Goal: Complete application form: Complete application form

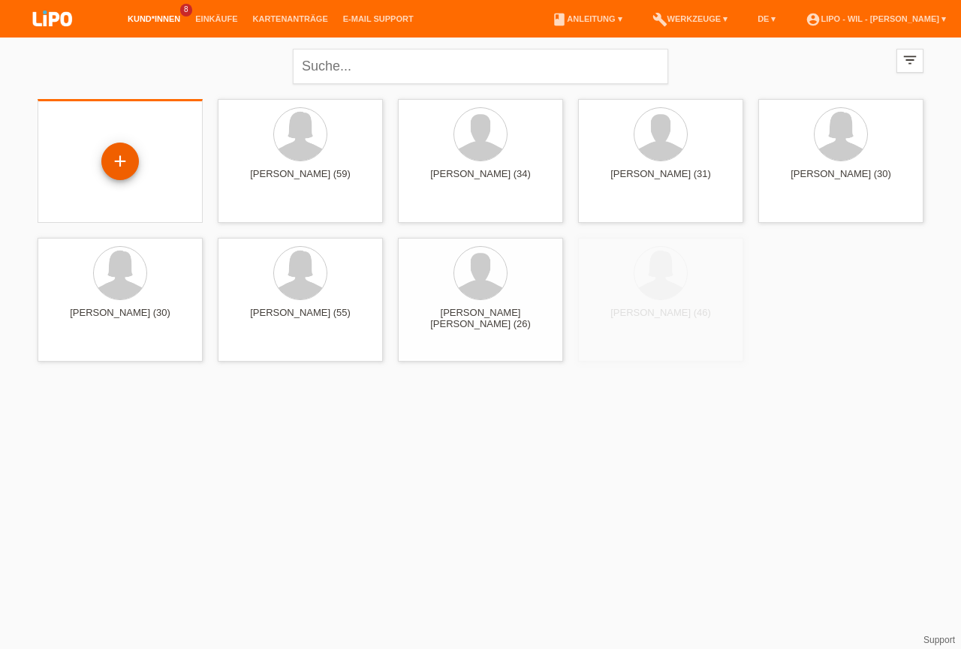
click at [122, 167] on div "+" at bounding box center [120, 162] width 38 height 38
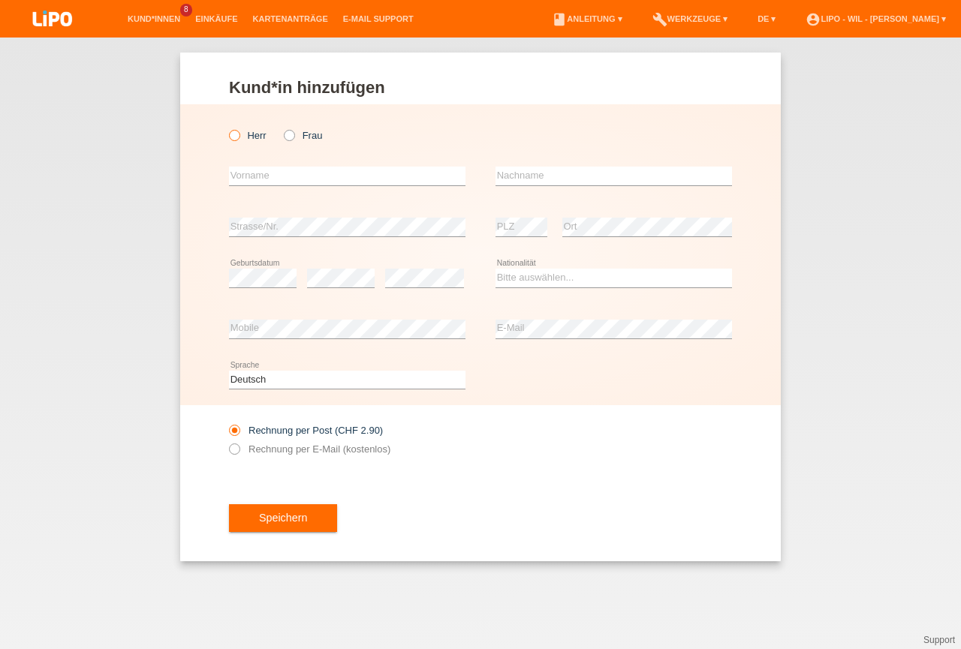
click at [227, 128] on icon at bounding box center [227, 128] width 0 height 0
click at [234, 134] on input "Herr" at bounding box center [234, 135] width 10 height 10
radio input "true"
click at [277, 173] on input "text" at bounding box center [347, 176] width 237 height 19
click at [272, 173] on input "text" at bounding box center [347, 176] width 237 height 19
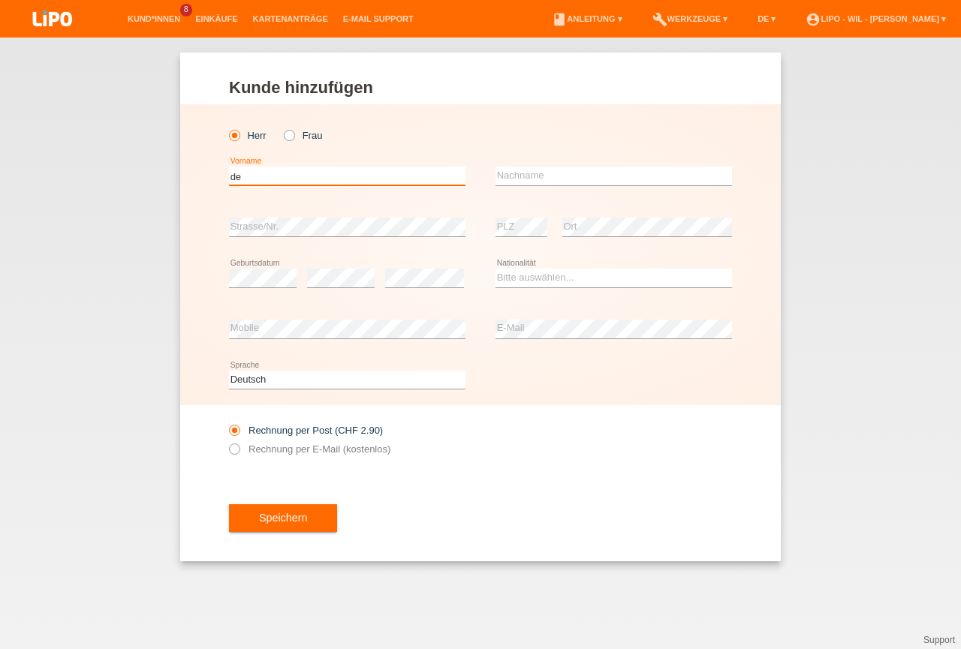
type input "d"
type input "Blerim"
click at [501, 172] on input "text" at bounding box center [614, 176] width 237 height 19
type input "Derala"
click at [496, 269] on select "Bitte auswählen... Schweiz Deutschland Liechtenstein Österreich ------------ Af…" at bounding box center [614, 278] width 237 height 18
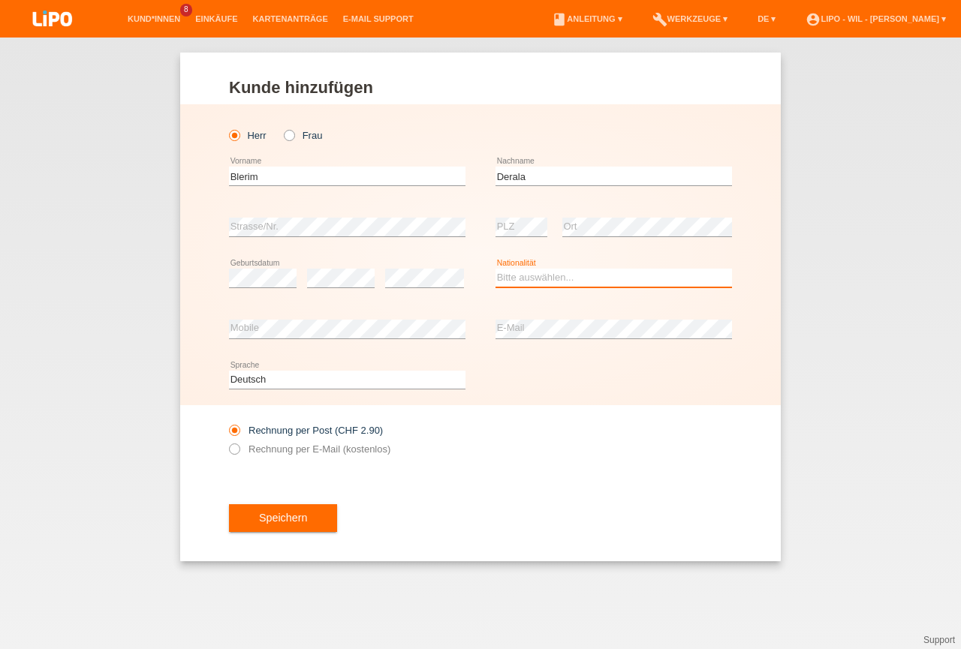
select select "MK"
click at [0, 0] on option "Mazedonien" at bounding box center [0, 0] width 0 height 0
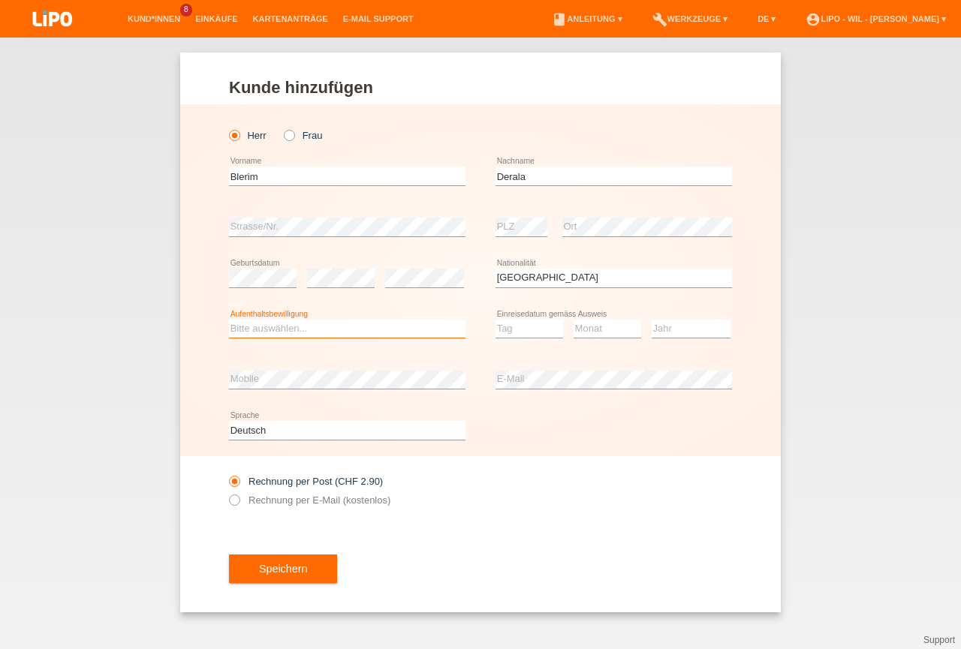
click at [229, 320] on select "Bitte auswählen... C B B - Flüchtlingsstatus Andere" at bounding box center [347, 329] width 237 height 18
select select "C"
click at [0, 0] on option "C" at bounding box center [0, 0] width 0 height 0
click at [496, 320] on select "Tag 01 02 03 04 05 06 07 08 09 10 11" at bounding box center [530, 329] width 68 height 18
select select "04"
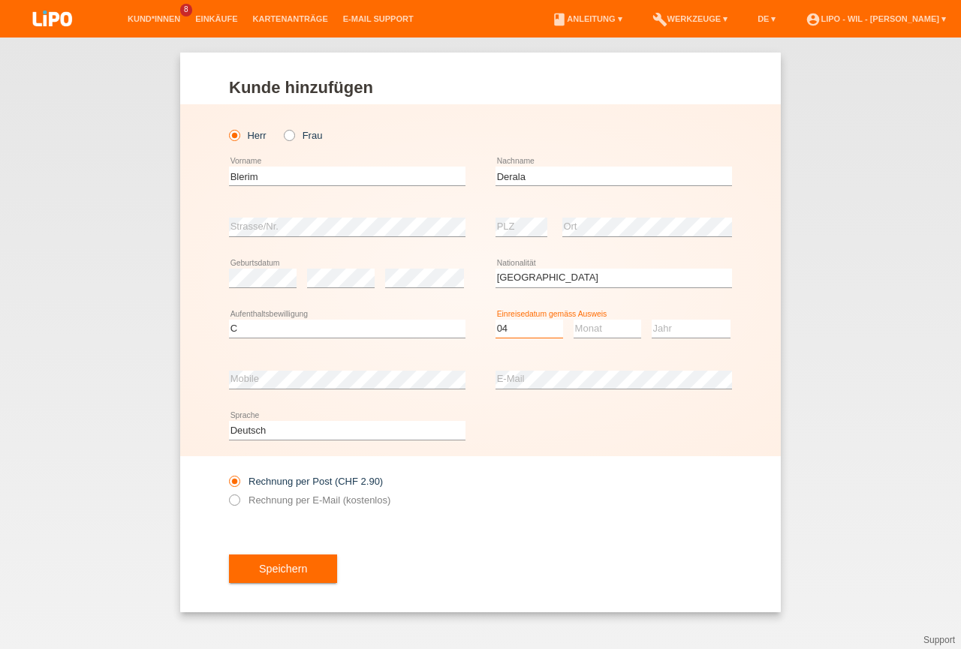
click at [0, 0] on option "04" at bounding box center [0, 0] width 0 height 0
click at [574, 320] on select "Monat 01 02 03 04 05 06 07 08 09 10 11" at bounding box center [608, 329] width 68 height 18
select select "08"
click at [0, 0] on option "08" at bounding box center [0, 0] width 0 height 0
click at [652, 320] on select "Jahr 2025 2024 2023 2022 2021 2020 2019 2018 2017 2016 2015 2014 2013 2012 2011…" at bounding box center [691, 329] width 79 height 18
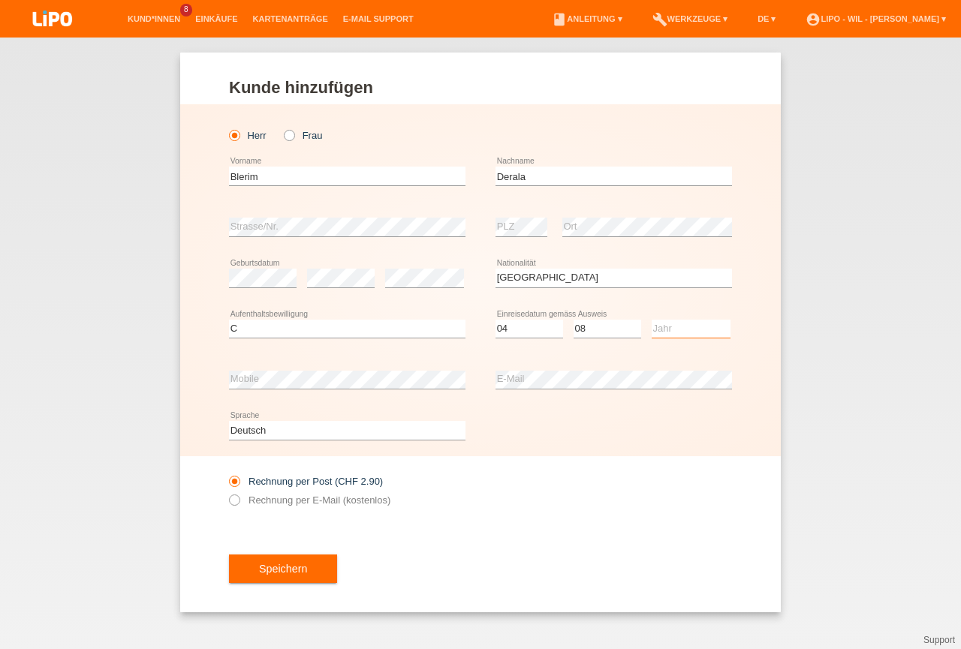
select select "2008"
click at [0, 0] on option "2008" at bounding box center [0, 0] width 0 height 0
click at [574, 320] on select "Monat 01 02 03 04 05 06 07 08 09 10 11" at bounding box center [608, 329] width 68 height 18
select select "01"
click at [0, 0] on option "01" at bounding box center [0, 0] width 0 height 0
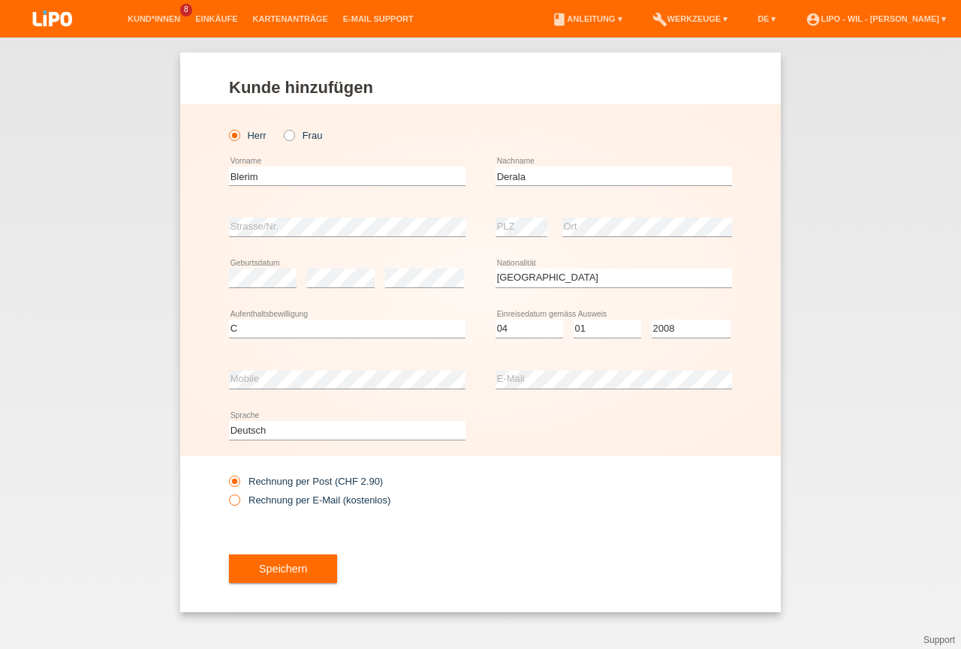
click at [227, 493] on icon at bounding box center [227, 493] width 0 height 0
click at [238, 501] on input "Rechnung per E-Mail (kostenlos)" at bounding box center [234, 504] width 10 height 19
radio input "true"
click at [258, 574] on button "Speichern" at bounding box center [283, 569] width 108 height 29
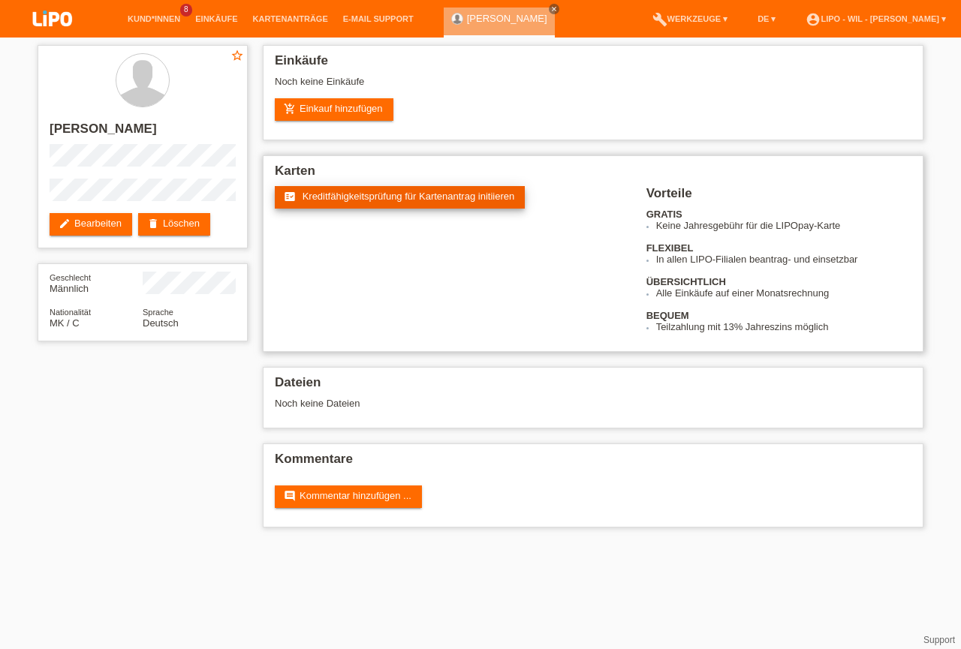
click at [365, 193] on span "Kreditfähigkeitsprüfung für Kartenantrag initiieren" at bounding box center [409, 196] width 212 height 11
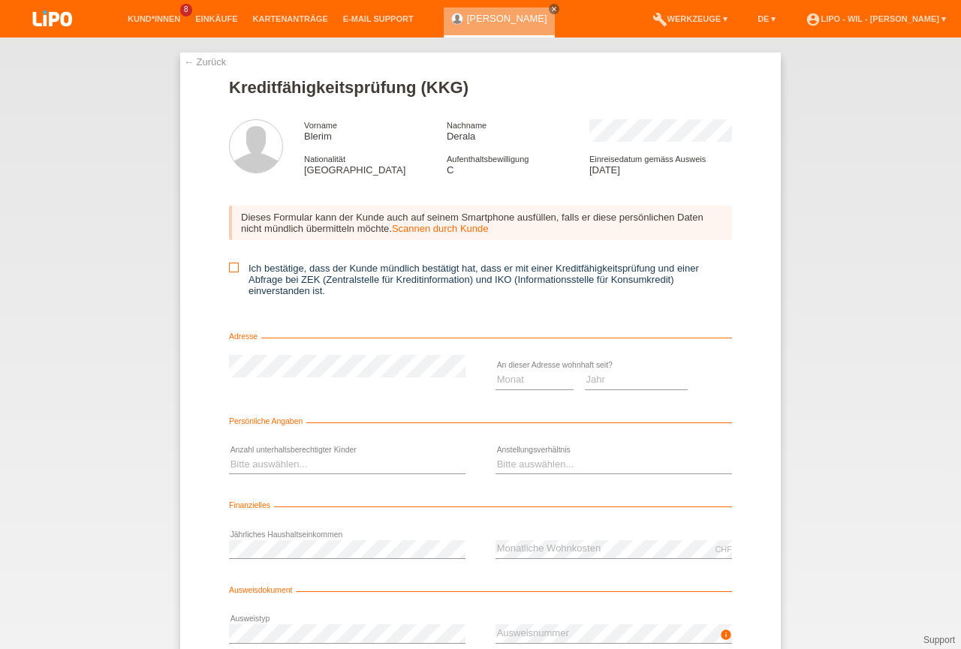
click at [231, 269] on icon at bounding box center [234, 268] width 10 height 10
click at [231, 269] on input "Ich bestätige, dass der Kunde mündlich bestätigt hat, dass er mit einer Kreditf…" at bounding box center [234, 268] width 10 height 10
checkbox input "true"
click at [496, 371] on select "Monat 01 02 03 04 05 06 07 08 09 10" at bounding box center [535, 380] width 78 height 18
select select "05"
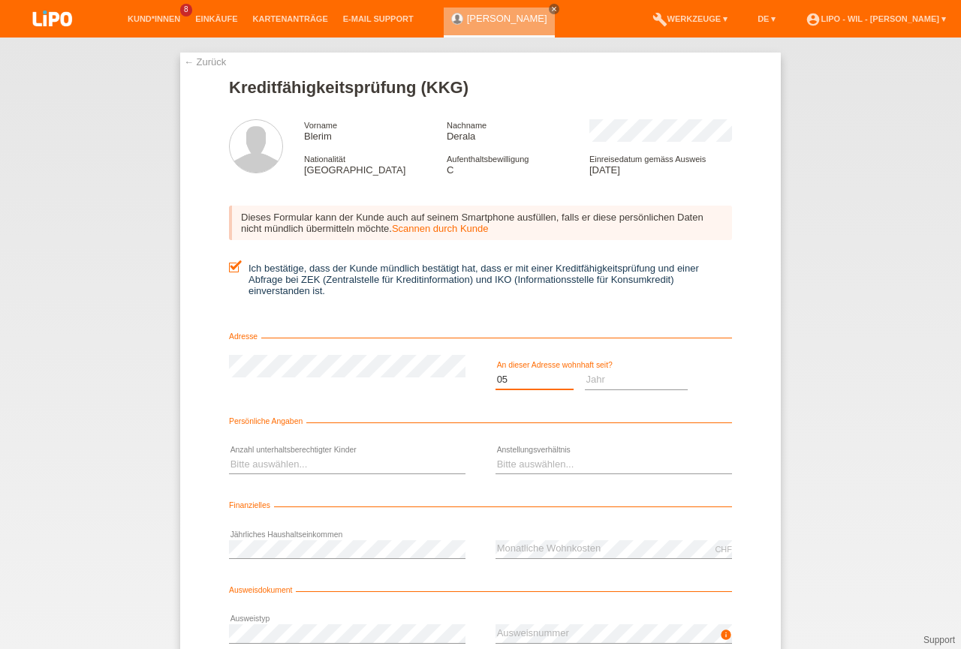
click at [0, 0] on option "05" at bounding box center [0, 0] width 0 height 0
click at [585, 371] on select "Jahr 2025 2024 2023 2022 2021 2020 2019 2018 2017 2016 2015 2014 2013 2012 2011…" at bounding box center [637, 380] width 104 height 18
select select "2022"
click at [0, 0] on option "2022" at bounding box center [0, 0] width 0 height 0
click at [229, 456] on select "Bitte auswählen... 0 1 2 3 4 5 6 7 8 9" at bounding box center [347, 465] width 237 height 18
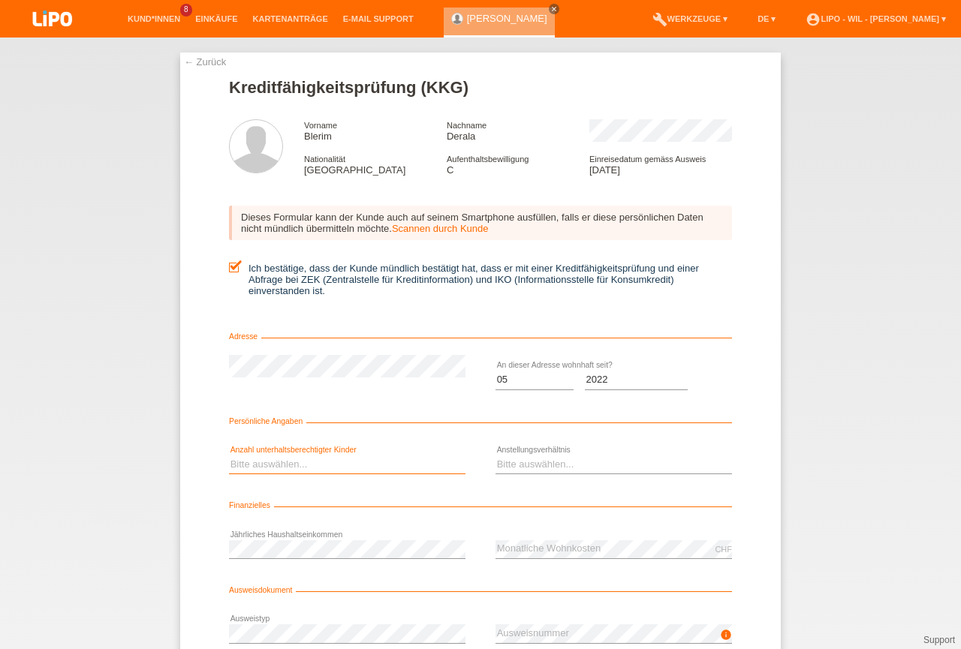
select select "1"
click at [0, 0] on option "1" at bounding box center [0, 0] width 0 height 0
click at [496, 456] on select "Bitte auswählen... Unbefristet Befristet Lehrling/Student Pensioniert Nicht arb…" at bounding box center [614, 465] width 237 height 18
select select "UNLIMITED"
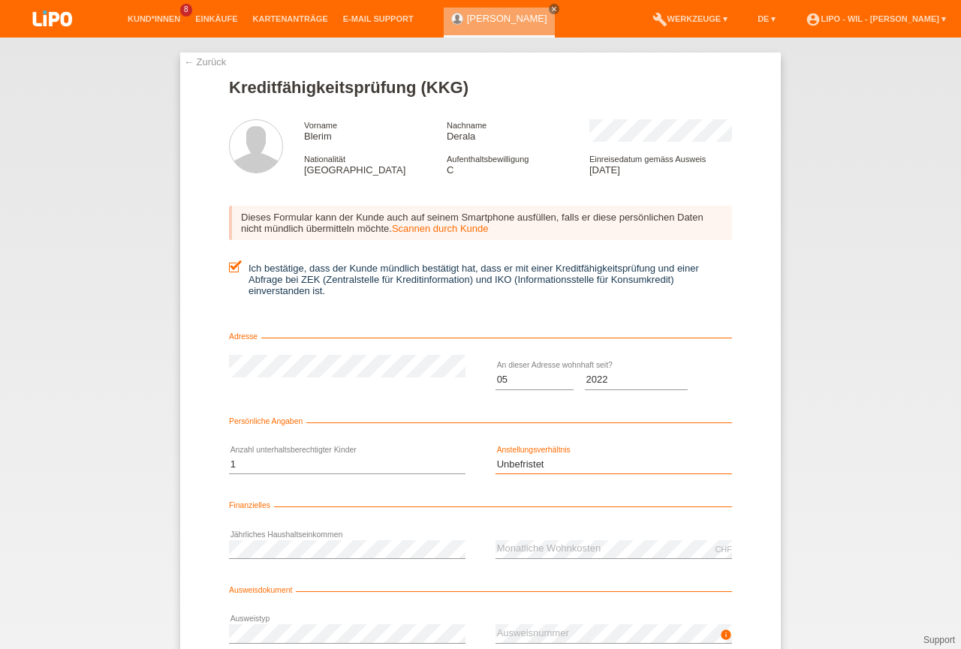
click at [0, 0] on option "Unbefristet" at bounding box center [0, 0] width 0 height 0
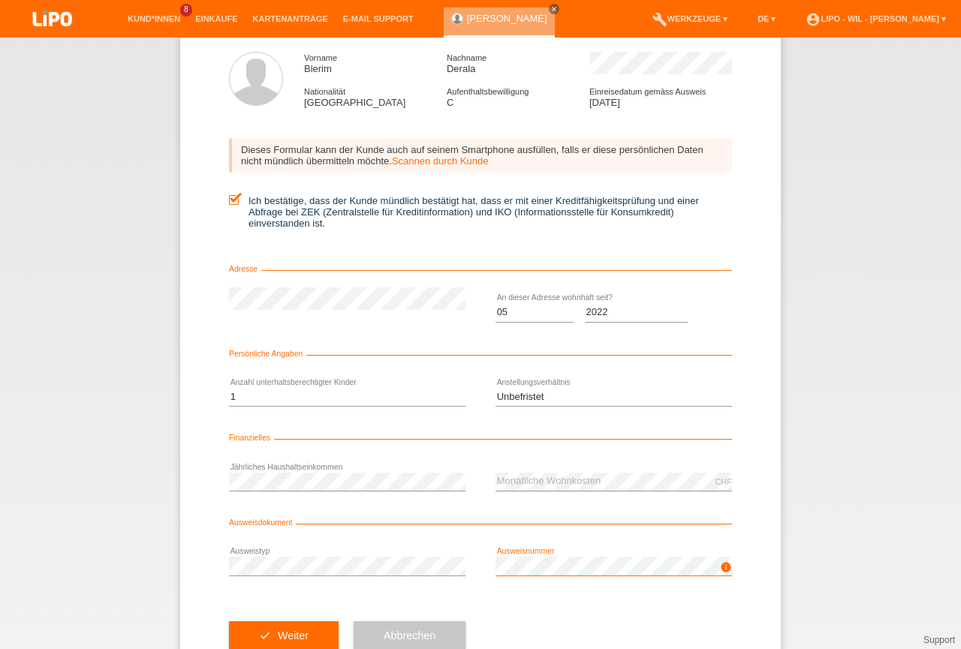
scroll to position [114, 0]
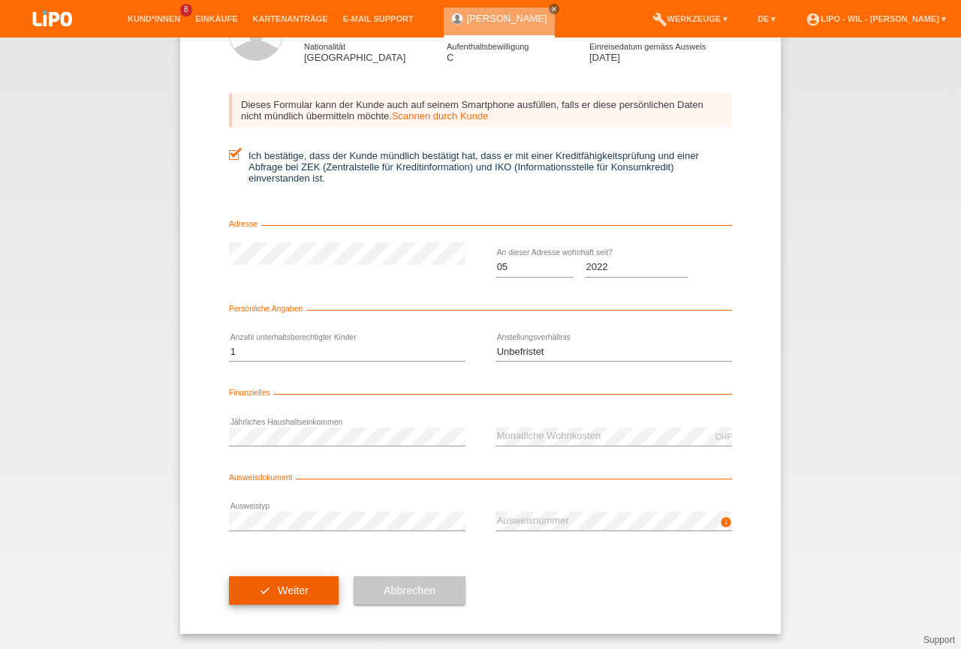
click at [268, 587] on button "check Weiter" at bounding box center [284, 591] width 110 height 29
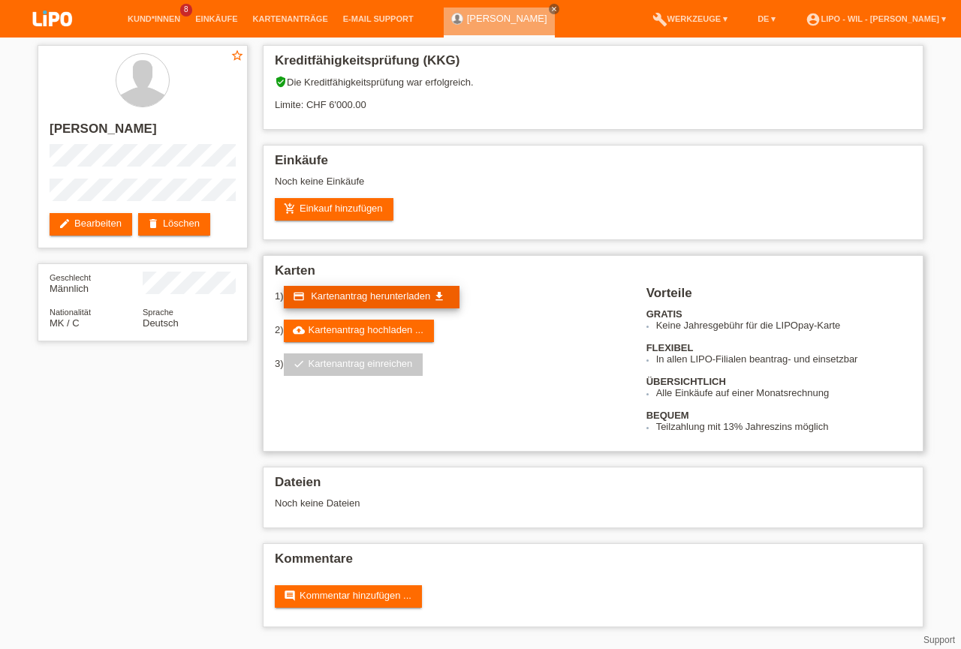
click at [417, 297] on span "Kartenantrag herunterladen" at bounding box center [370, 296] width 119 height 11
click at [360, 300] on span "Kartenantrag herunterladen" at bounding box center [370, 296] width 119 height 11
click at [435, 294] on icon "get_app" at bounding box center [439, 297] width 12 height 12
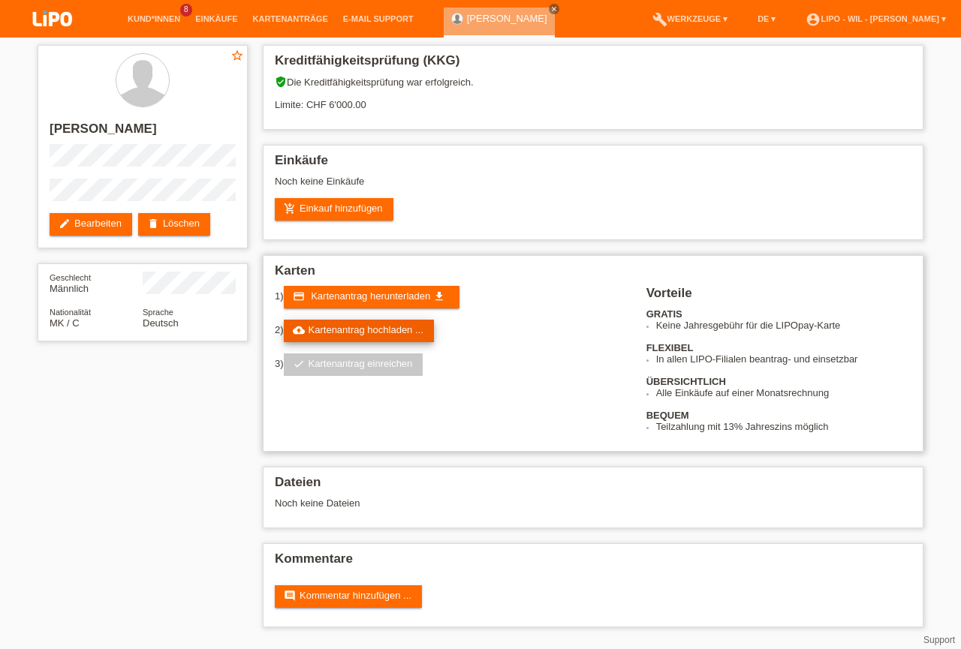
click at [362, 332] on link "cloud_upload Kartenantrag hochladen ..." at bounding box center [359, 331] width 150 height 23
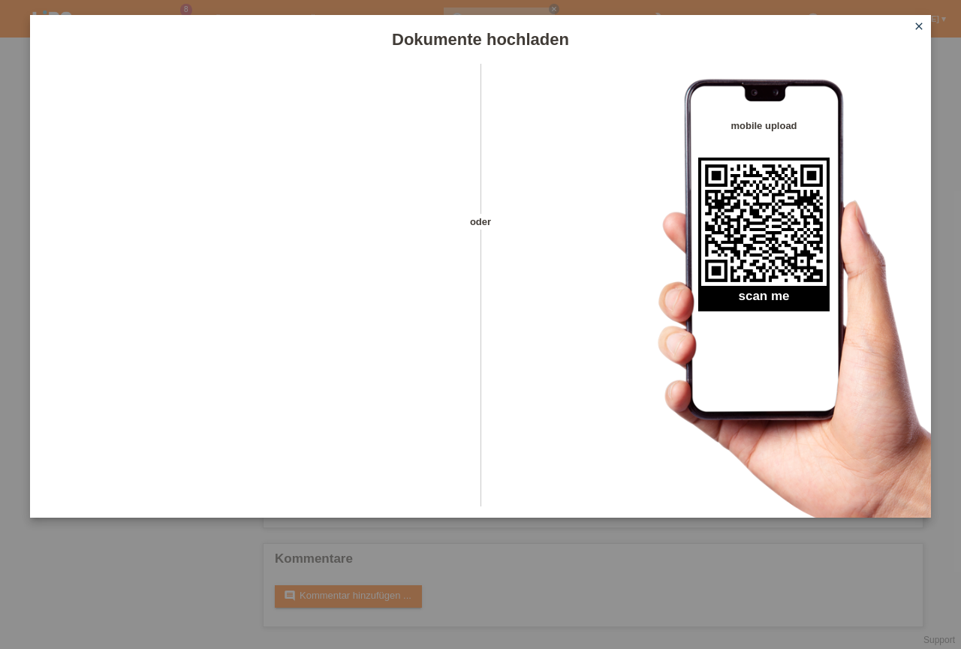
click at [922, 21] on icon "close" at bounding box center [919, 26] width 12 height 12
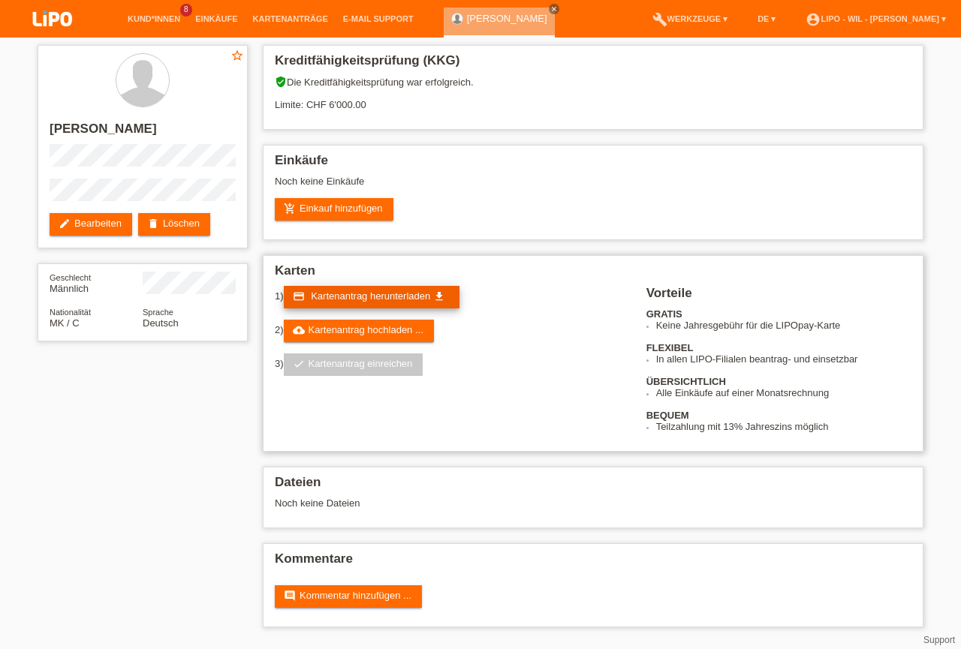
click at [367, 300] on span "Kartenantrag herunterladen" at bounding box center [370, 296] width 119 height 11
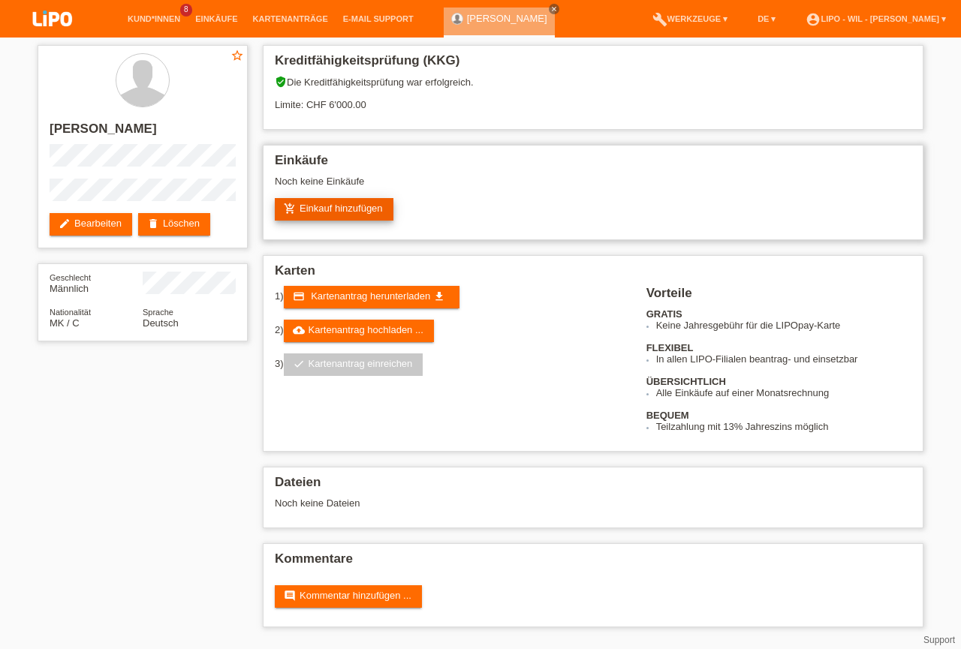
click at [357, 204] on link "add_shopping_cart Einkauf hinzufügen" at bounding box center [334, 209] width 119 height 23
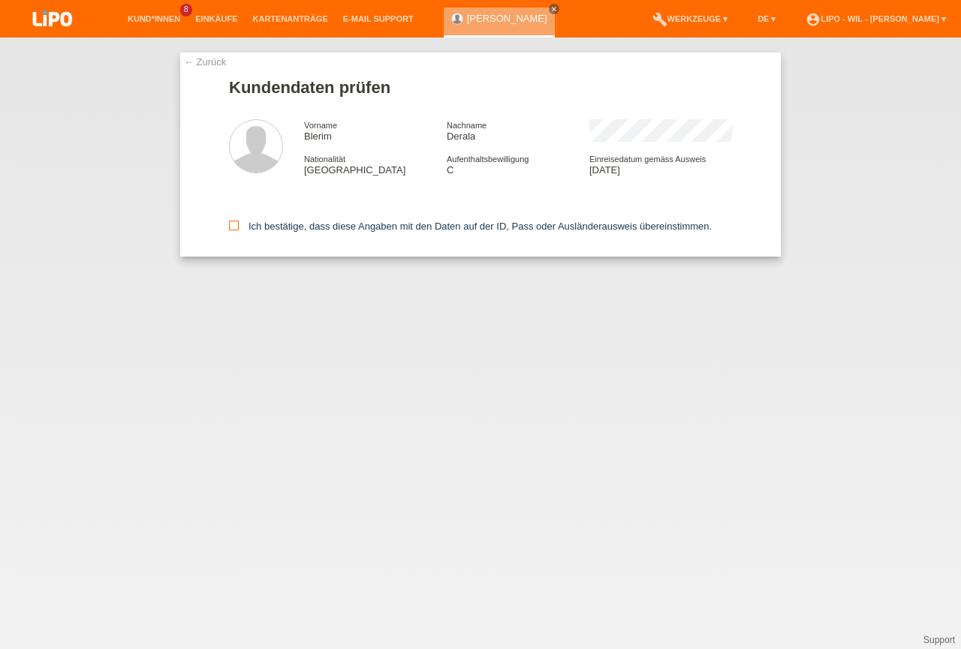
click at [234, 225] on icon at bounding box center [234, 226] width 10 height 10
click at [234, 225] on input "Ich bestätige, dass diese Angaben mit den Daten auf der ID, Pass oder Ausländer…" at bounding box center [234, 226] width 10 height 10
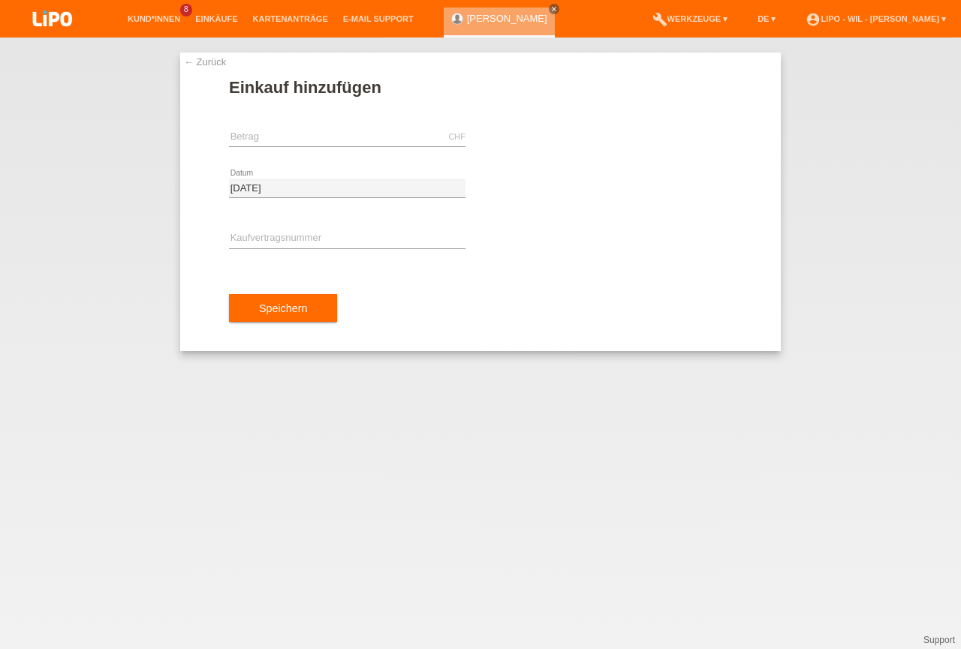
click at [198, 62] on link "← Zurück" at bounding box center [205, 61] width 42 height 11
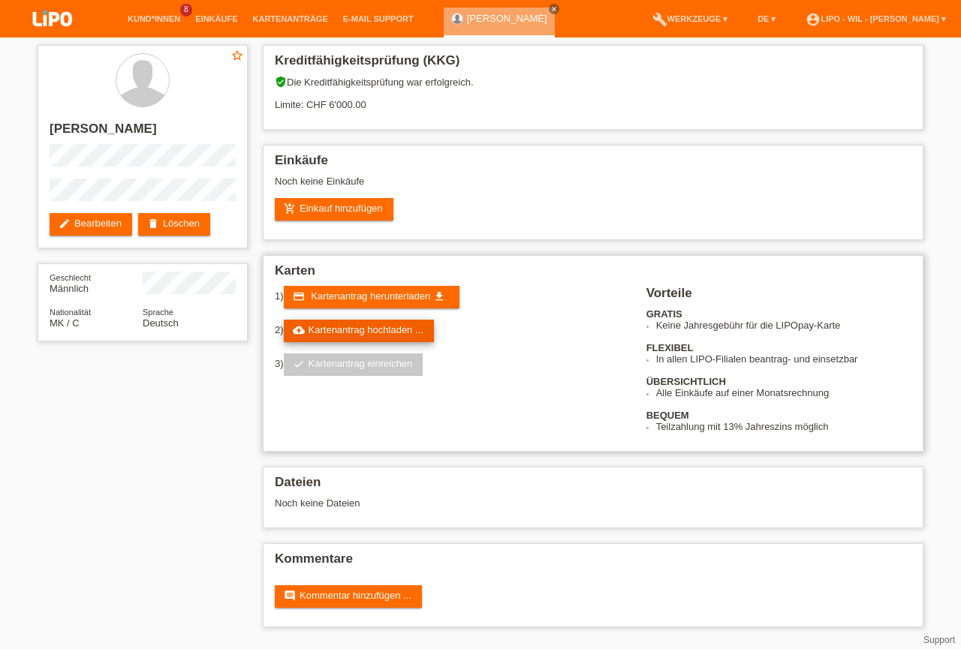
click at [346, 325] on link "cloud_upload Kartenantrag hochladen ..." at bounding box center [359, 331] width 150 height 23
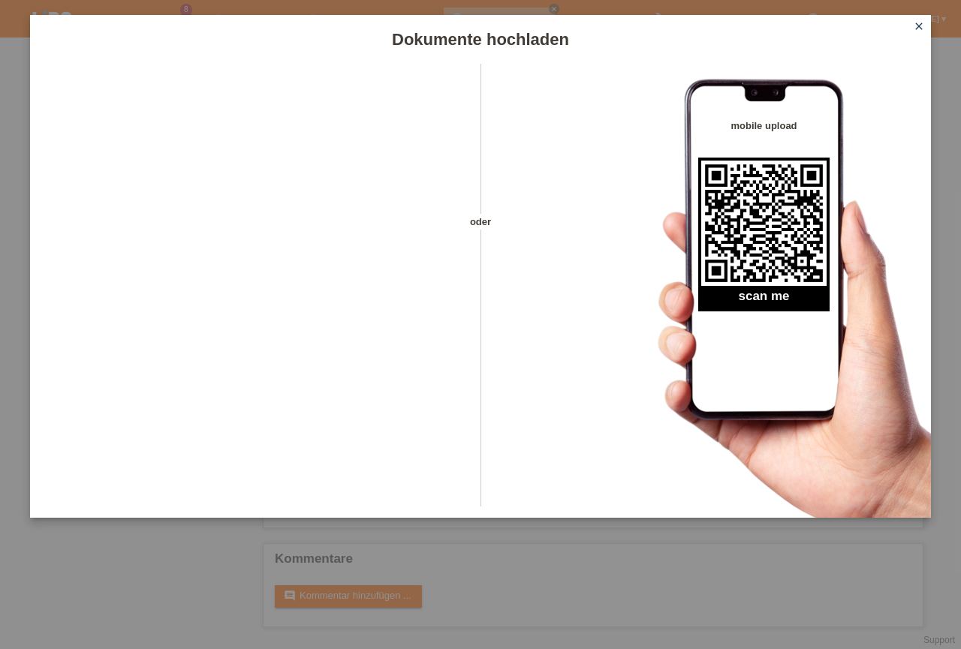
click at [640, 261] on div "mobile upload scan me" at bounding box center [775, 291] width 311 height 454
click at [592, 316] on div "oder mobile upload scan me" at bounding box center [480, 291] width 901 height 454
click at [918, 26] on icon "close" at bounding box center [919, 26] width 12 height 12
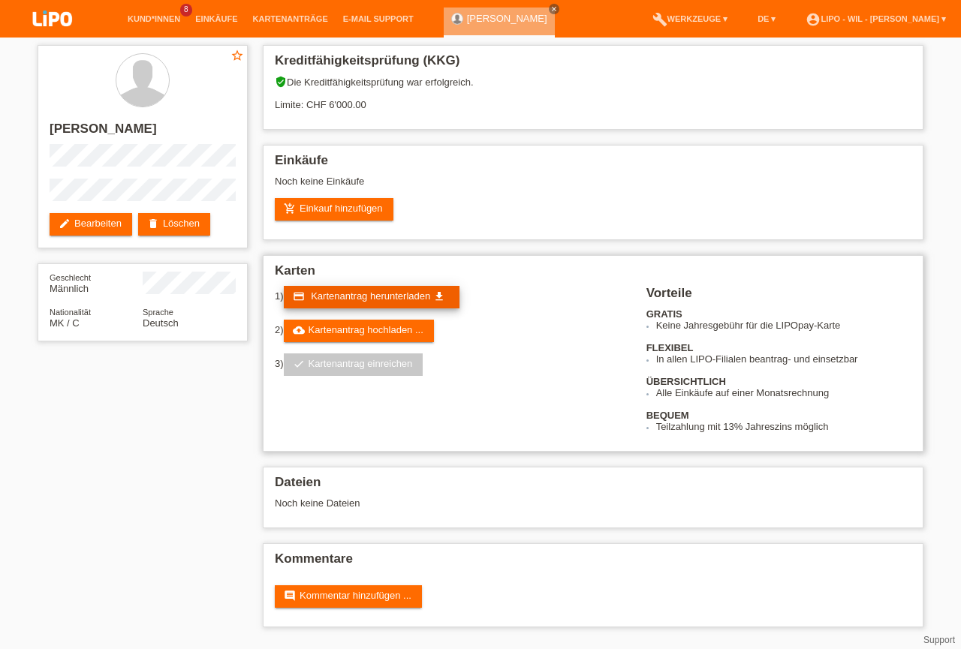
click at [339, 298] on span "Kartenantrag herunterladen" at bounding box center [370, 296] width 119 height 11
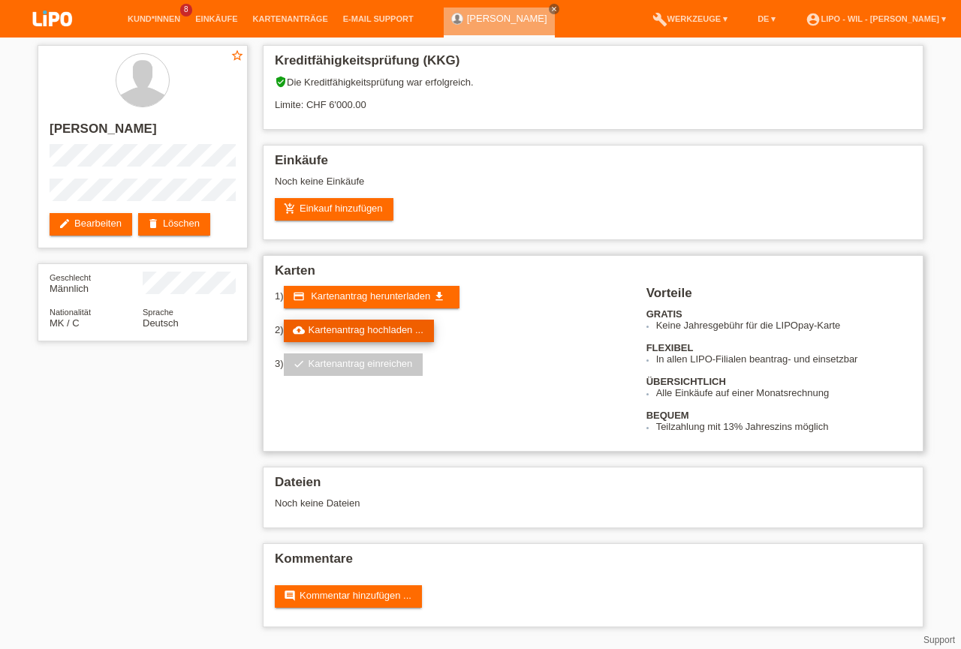
click at [378, 330] on link "cloud_upload Kartenantrag hochladen ..." at bounding box center [359, 331] width 150 height 23
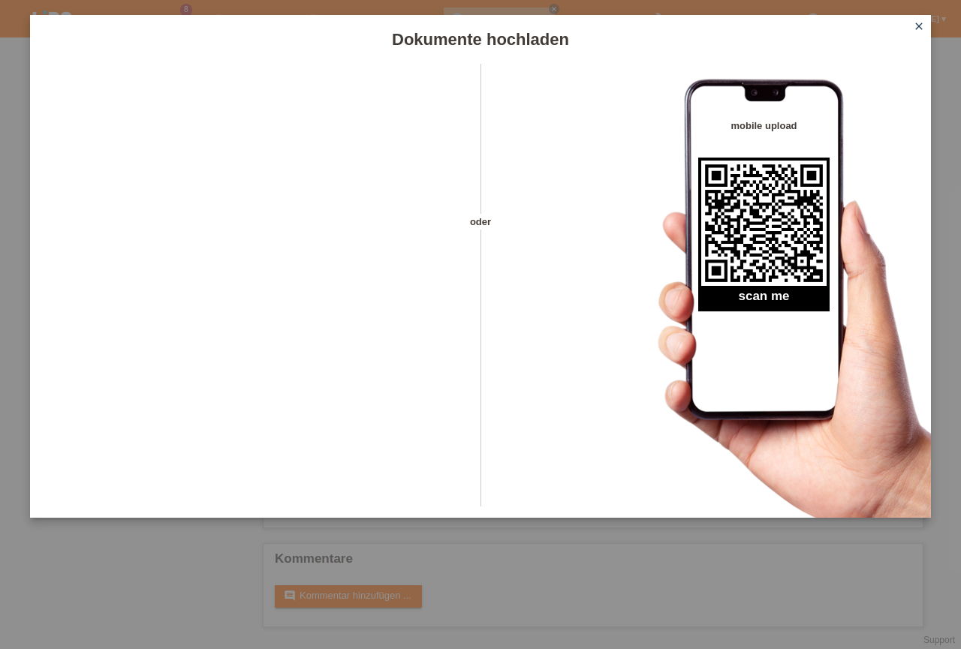
click at [922, 24] on icon "close" at bounding box center [919, 26] width 12 height 12
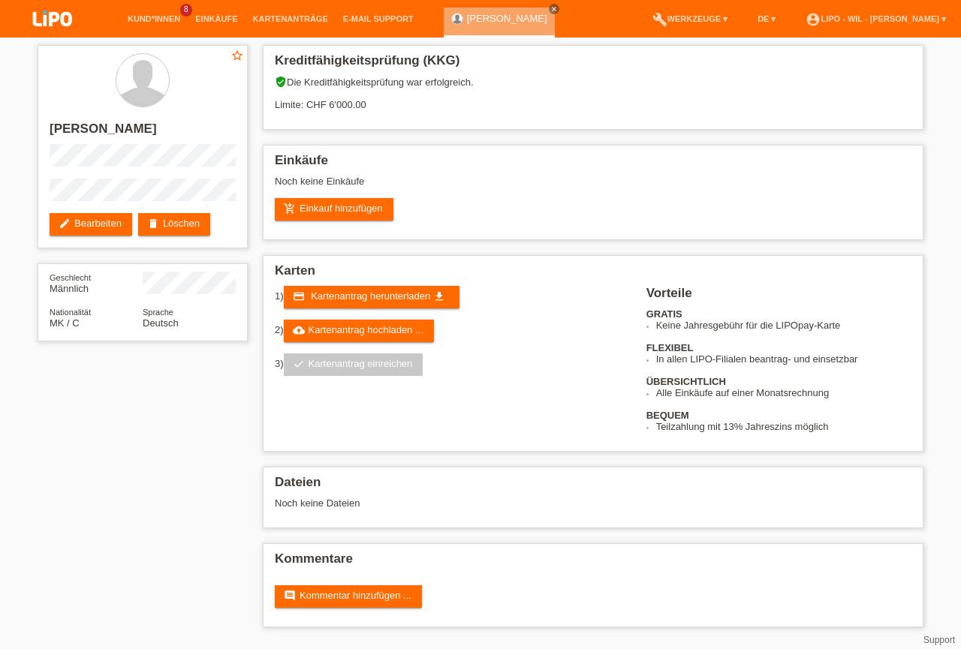
click at [949, 467] on div "star_border Blerim Derala edit Bearbeiten delete Löschen Geschlecht Männlich Na…" at bounding box center [480, 340] width 961 height 605
click at [950, 640] on link "Support" at bounding box center [940, 640] width 32 height 11
click at [365, 294] on span "Kartenantrag herunterladen" at bounding box center [370, 296] width 119 height 11
click at [925, 17] on link "account_circle LIPO - Wil - [PERSON_NAME] ▾" at bounding box center [875, 18] width 155 height 9
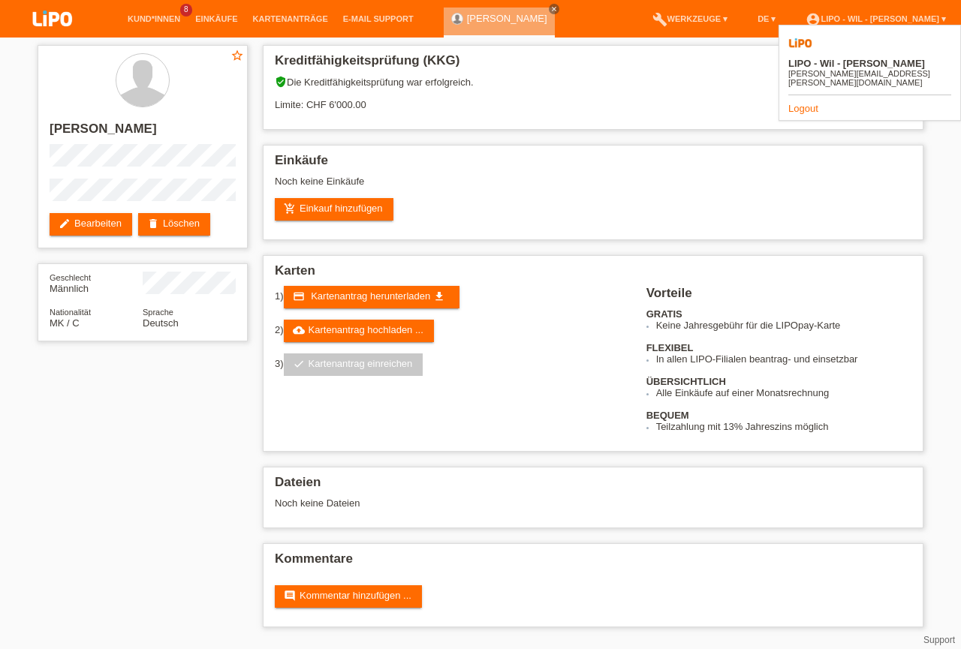
click at [807, 103] on link "Logout" at bounding box center [803, 108] width 30 height 11
